Goal: Task Accomplishment & Management: Use online tool/utility

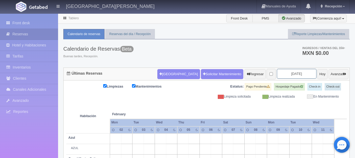
click at [301, 72] on input "[DATE]" at bounding box center [297, 74] width 40 height 10
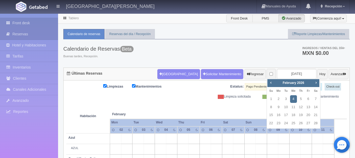
click at [33, 23] on link "Front desk" at bounding box center [29, 23] width 58 height 11
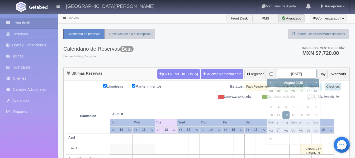
click at [301, 74] on input "[DATE]" at bounding box center [297, 74] width 40 height 10
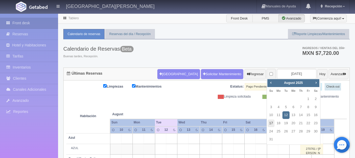
click at [272, 121] on link "17" at bounding box center [271, 124] width 7 height 8
type input "2025-08-17"
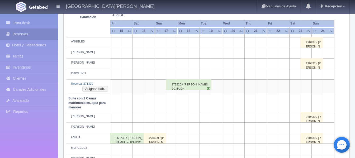
scroll to position [300, 0]
click at [97, 88] on button "Asignar Hab." at bounding box center [95, 89] width 26 height 6
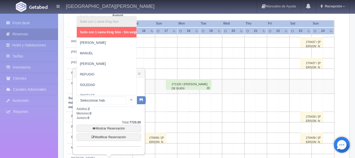
click at [126, 100] on div "Suite con 1 cama King Size Suite con 1 cama King Size - Sin asignar PEDRO MANUE…" at bounding box center [107, 101] width 60 height 12
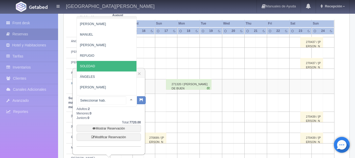
scroll to position [19, 0]
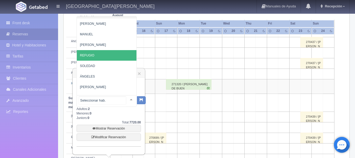
click at [106, 59] on span "REFUGIO" at bounding box center [110, 55] width 67 height 11
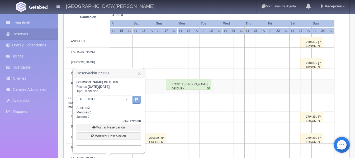
click at [137, 100] on icon "button" at bounding box center [136, 99] width 3 height 3
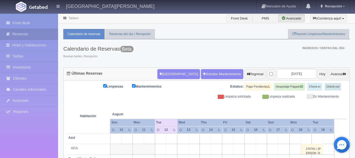
scroll to position [39, 0]
